Goal: Task Accomplishment & Management: Manage account settings

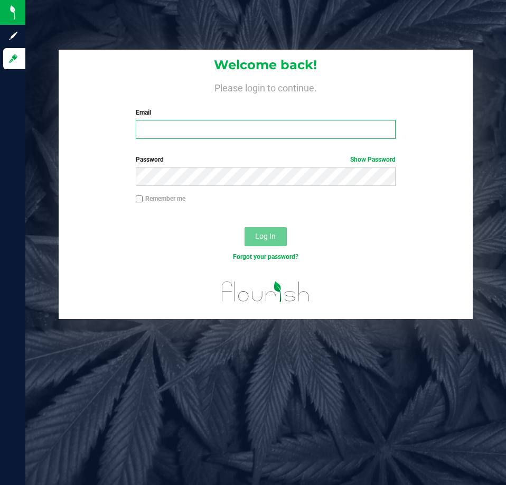
click at [184, 134] on input "Email" at bounding box center [266, 129] width 260 height 19
type input "[EMAIL_ADDRESS][DOMAIN_NAME]"
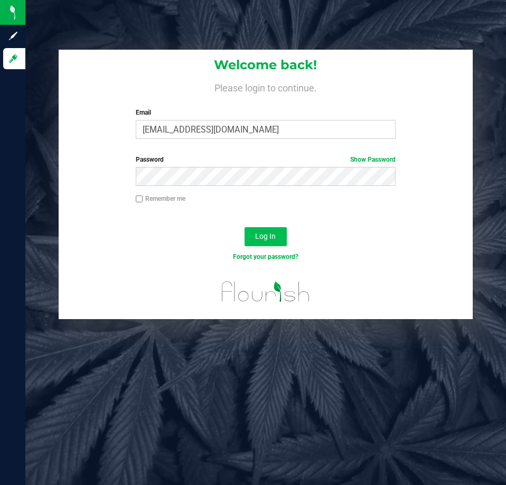
click at [250, 247] on div "Log In" at bounding box center [265, 239] width 413 height 35
click at [255, 234] on span "Log In" at bounding box center [265, 236] width 21 height 8
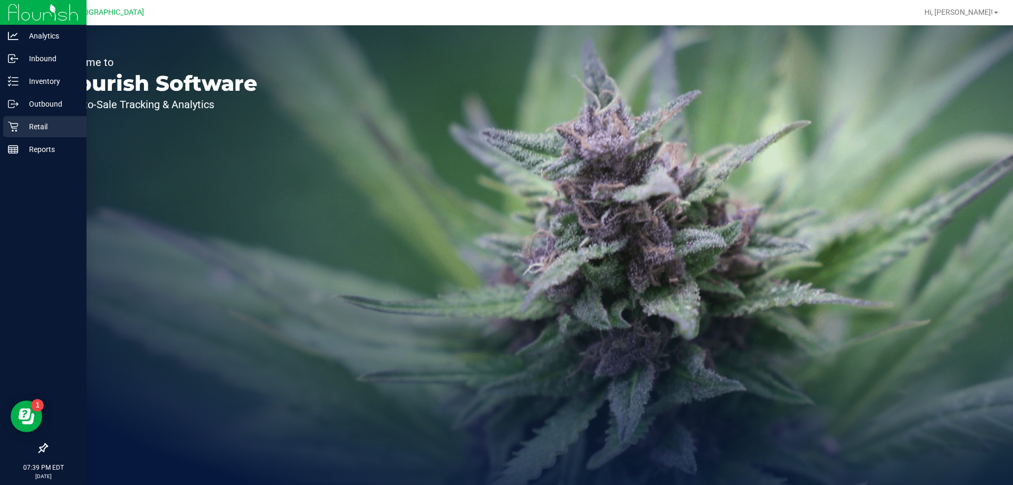
click at [28, 135] on div "Retail" at bounding box center [44, 126] width 83 height 21
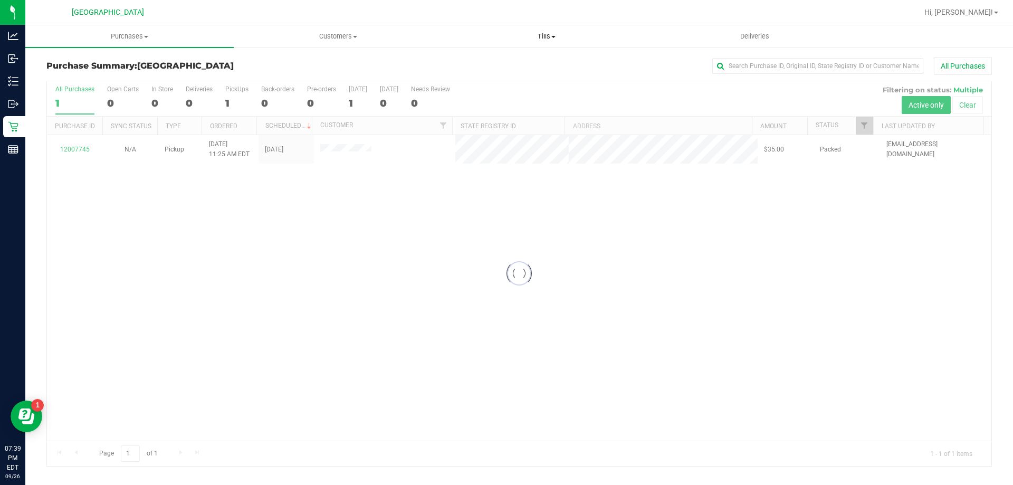
click at [505, 39] on span "Tills" at bounding box center [546, 37] width 207 height 10
click at [505, 58] on li "Manage tills" at bounding box center [546, 64] width 208 height 13
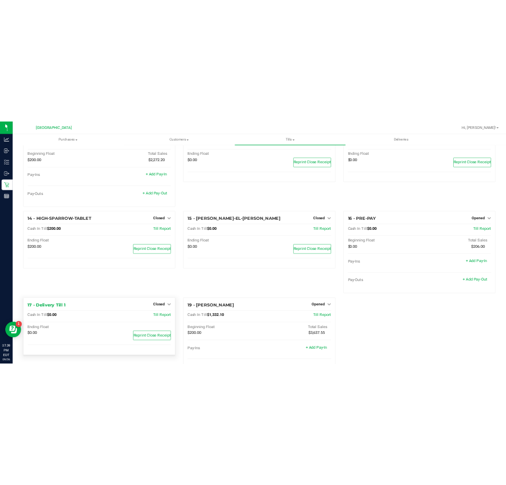
scroll to position [530, 0]
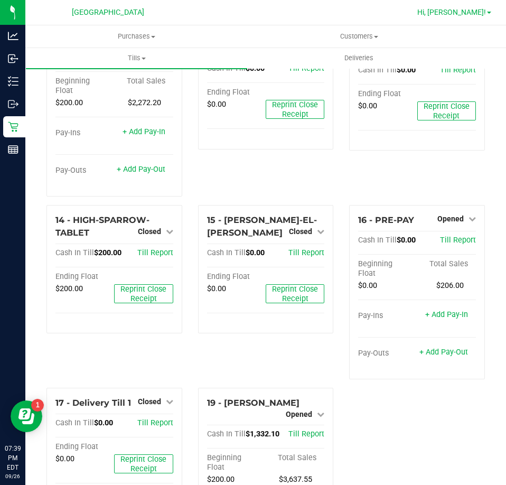
click at [473, 14] on span "Hi, [PERSON_NAME]!" at bounding box center [451, 12] width 69 height 8
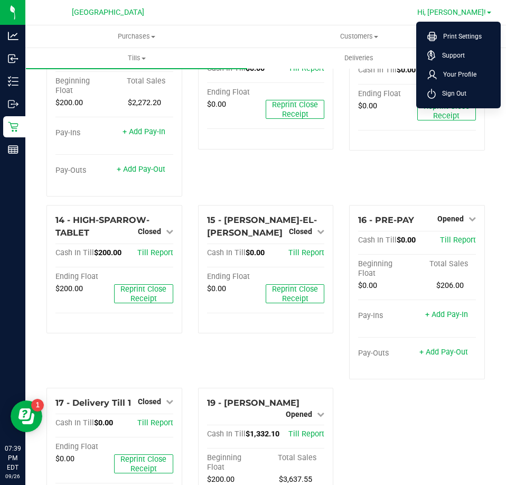
click at [466, 97] on li "Sign Out" at bounding box center [458, 93] width 79 height 19
